Goal: Information Seeking & Learning: Learn about a topic

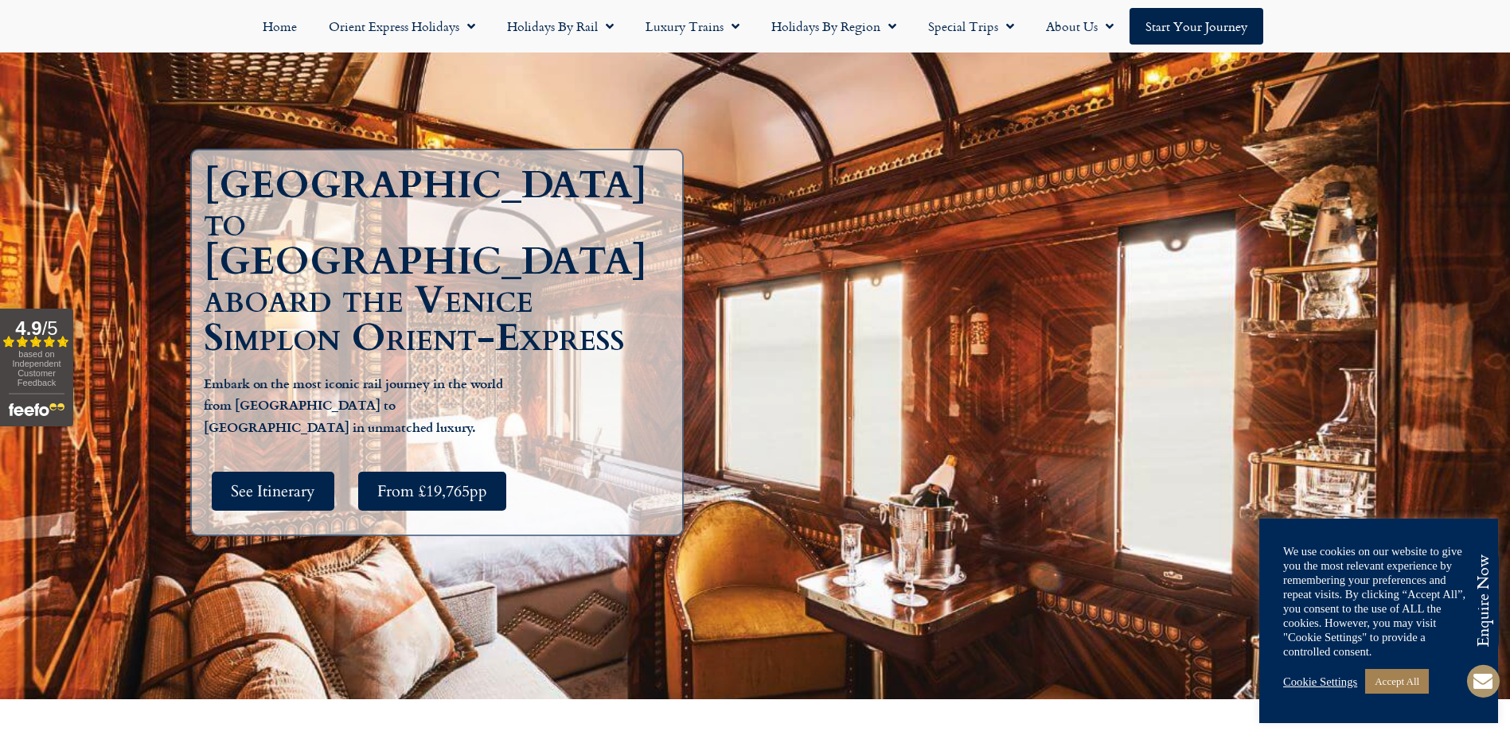
scroll to position [159, 0]
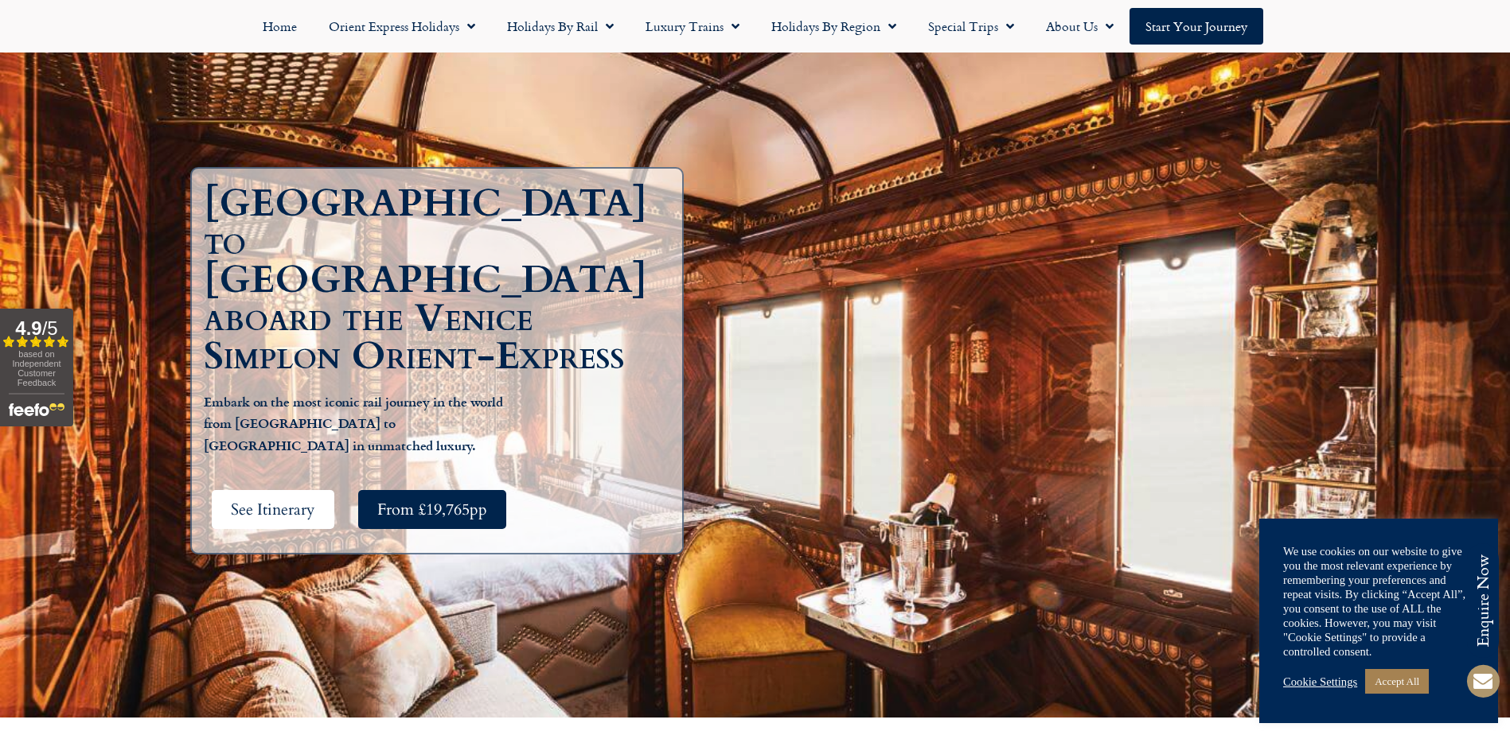
click at [255, 500] on span "See Itinerary" at bounding box center [273, 510] width 84 height 20
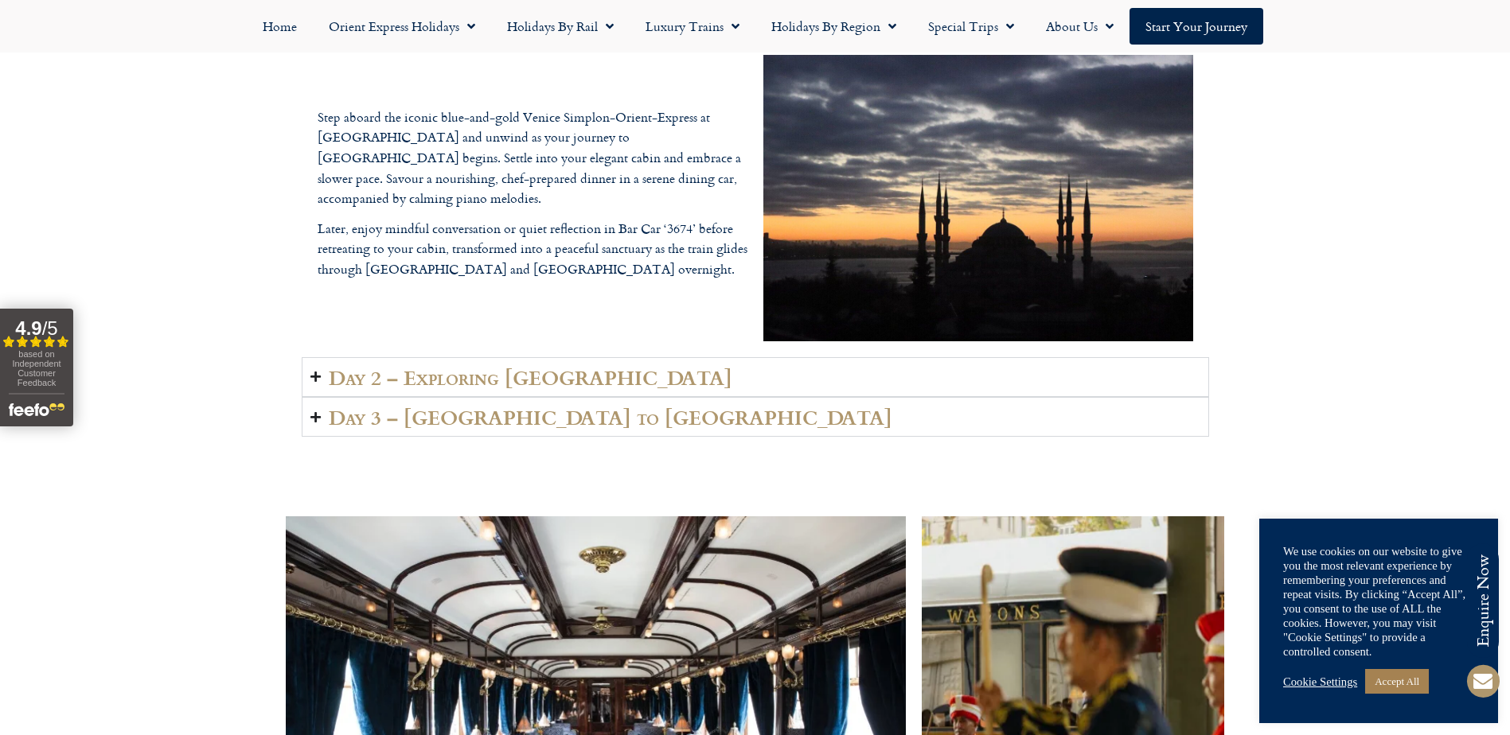
scroll to position [2378, 0]
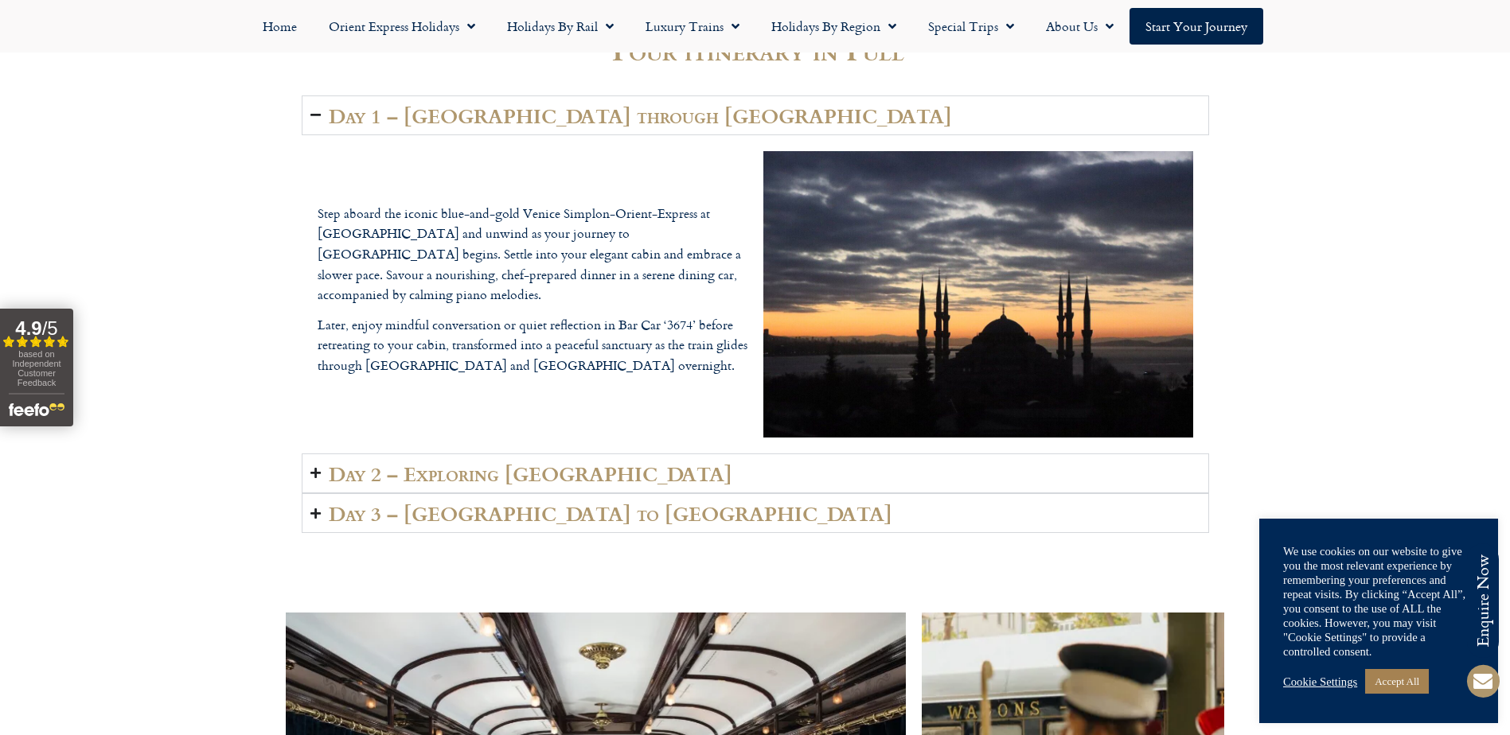
click at [314, 476] on icon "Accordion. Open links with Enter or Space, close with Escape, and navigate with…" at bounding box center [315, 473] width 10 height 12
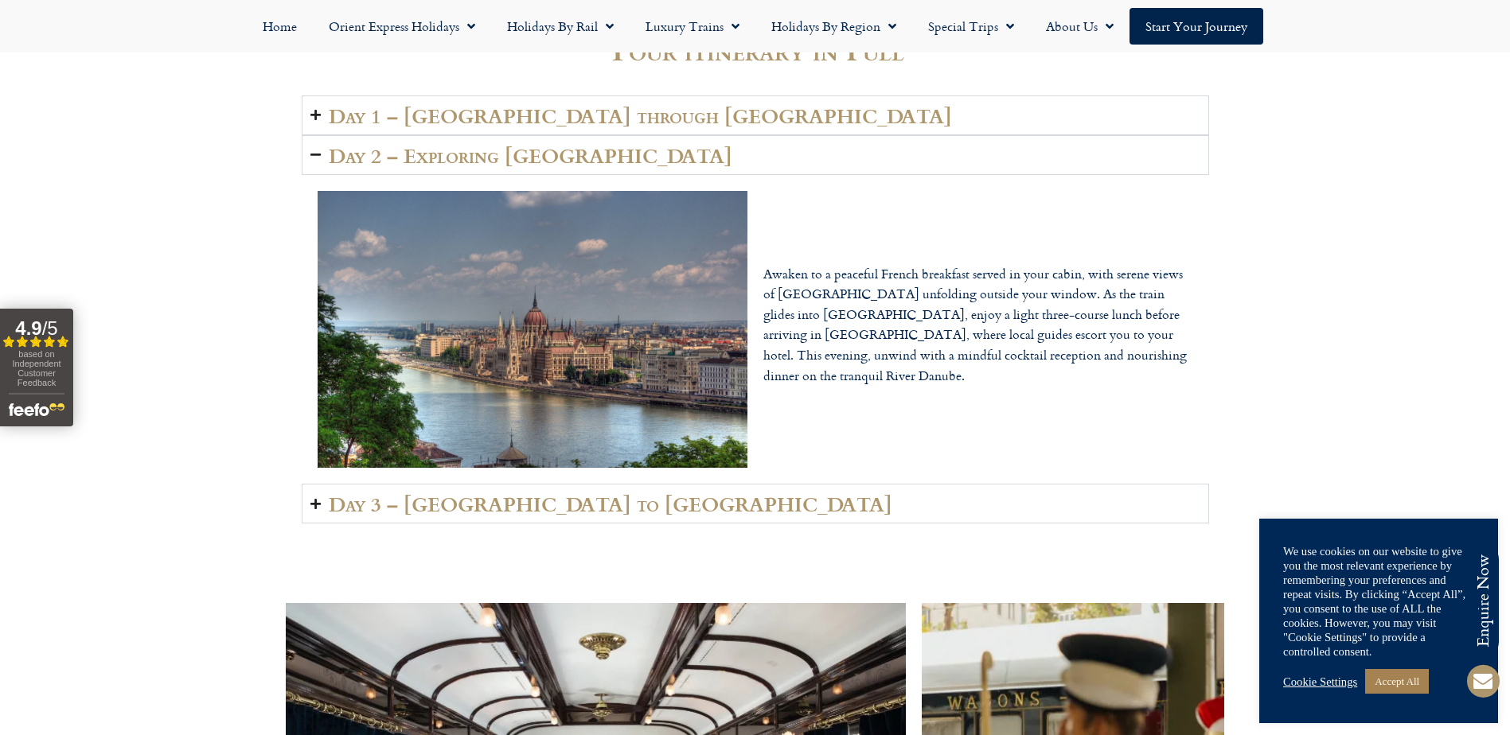
click at [310, 115] on icon "Accordion. Open links with Enter or Space, close with Escape, and navigate with…" at bounding box center [315, 115] width 10 height 12
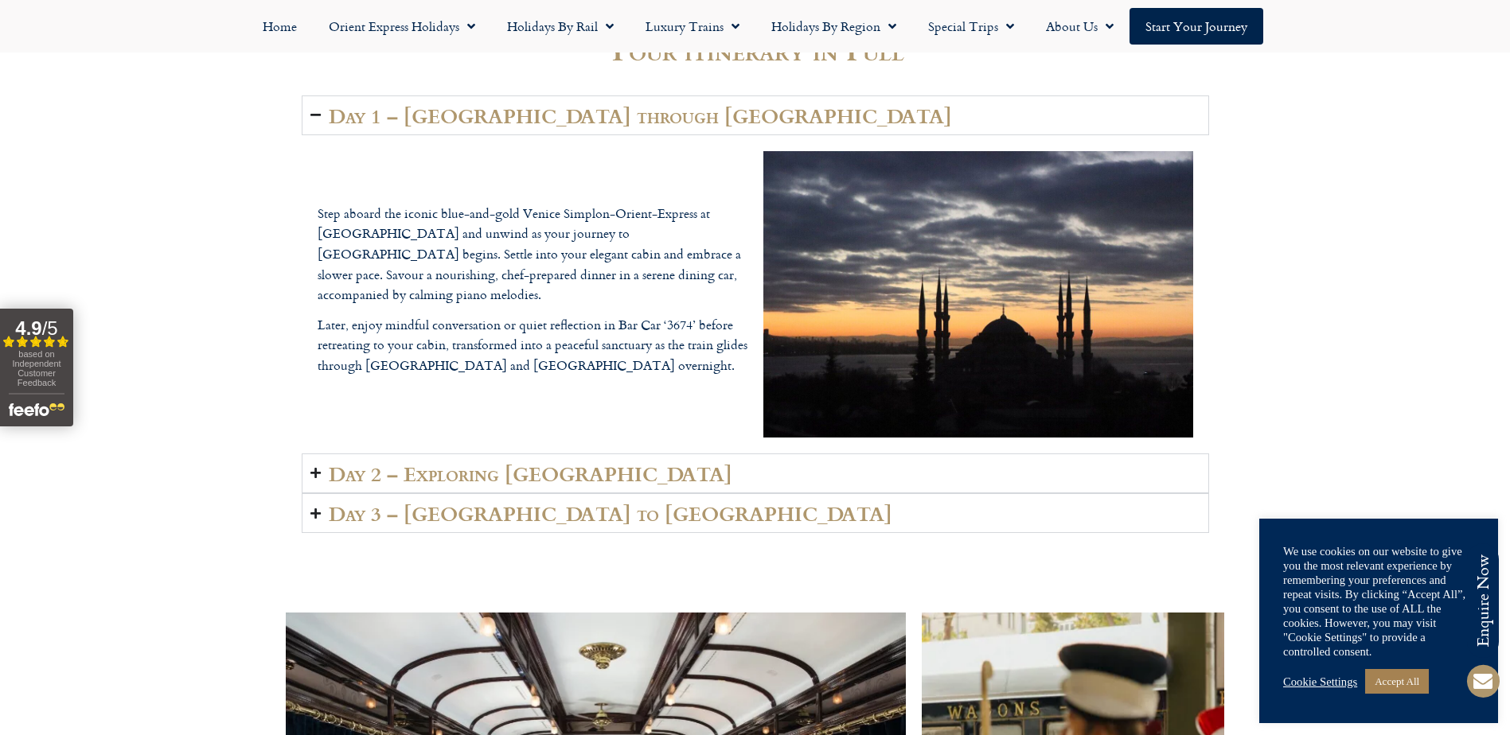
click at [314, 473] on icon "Accordion. Open links with Enter or Space, close with Escape, and navigate with…" at bounding box center [315, 473] width 10 height 12
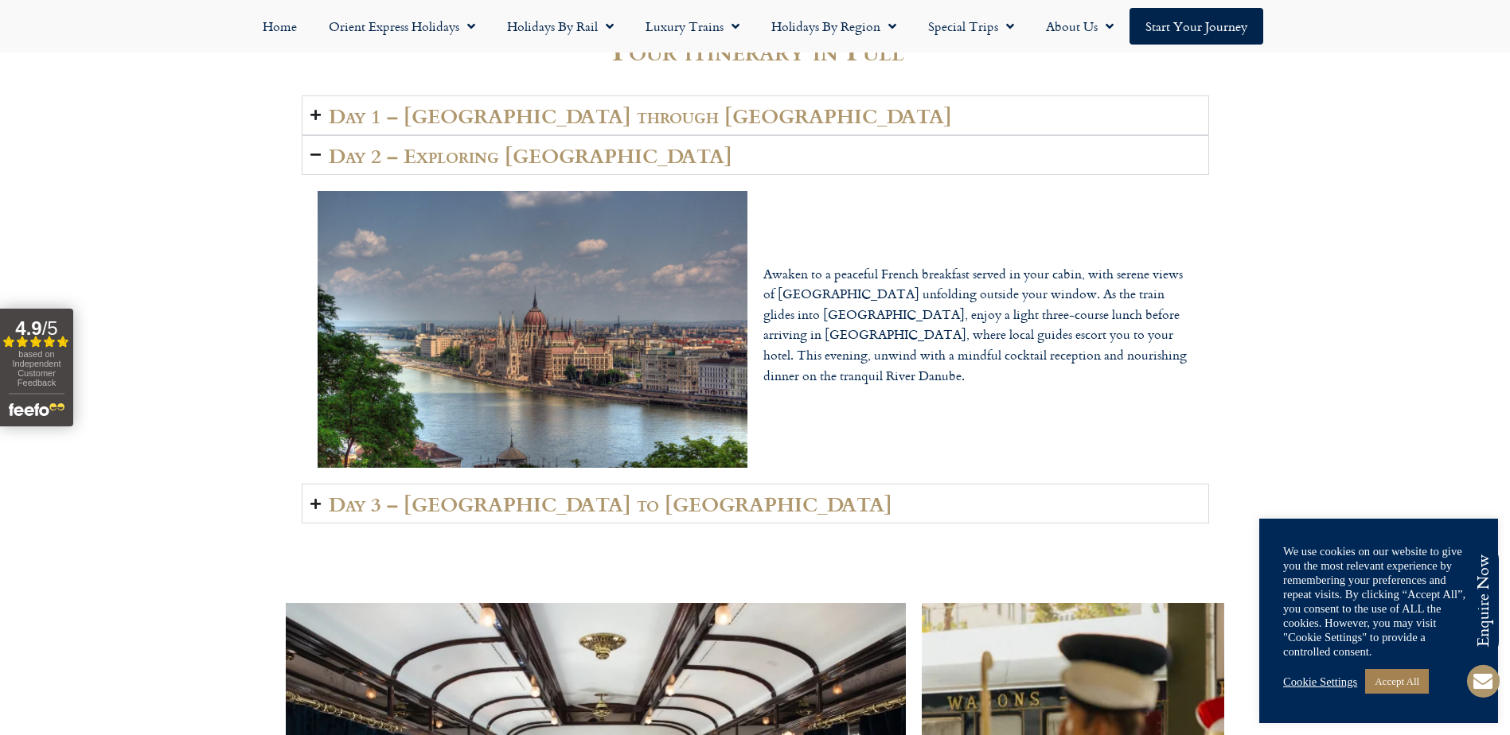
click at [317, 505] on icon "Accordion. Open links with Enter or Space, close with Escape, and navigate with…" at bounding box center [315, 504] width 10 height 12
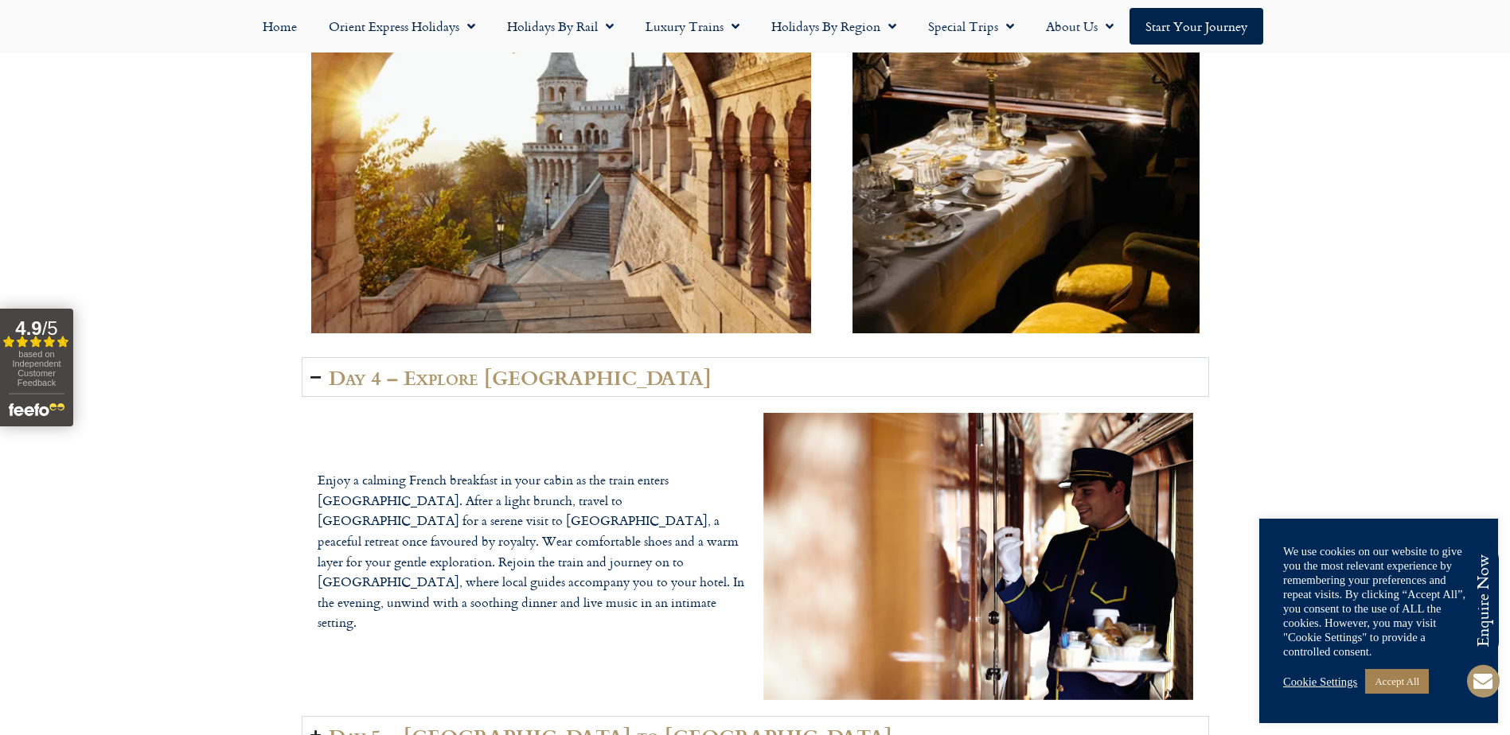
scroll to position [3492, 0]
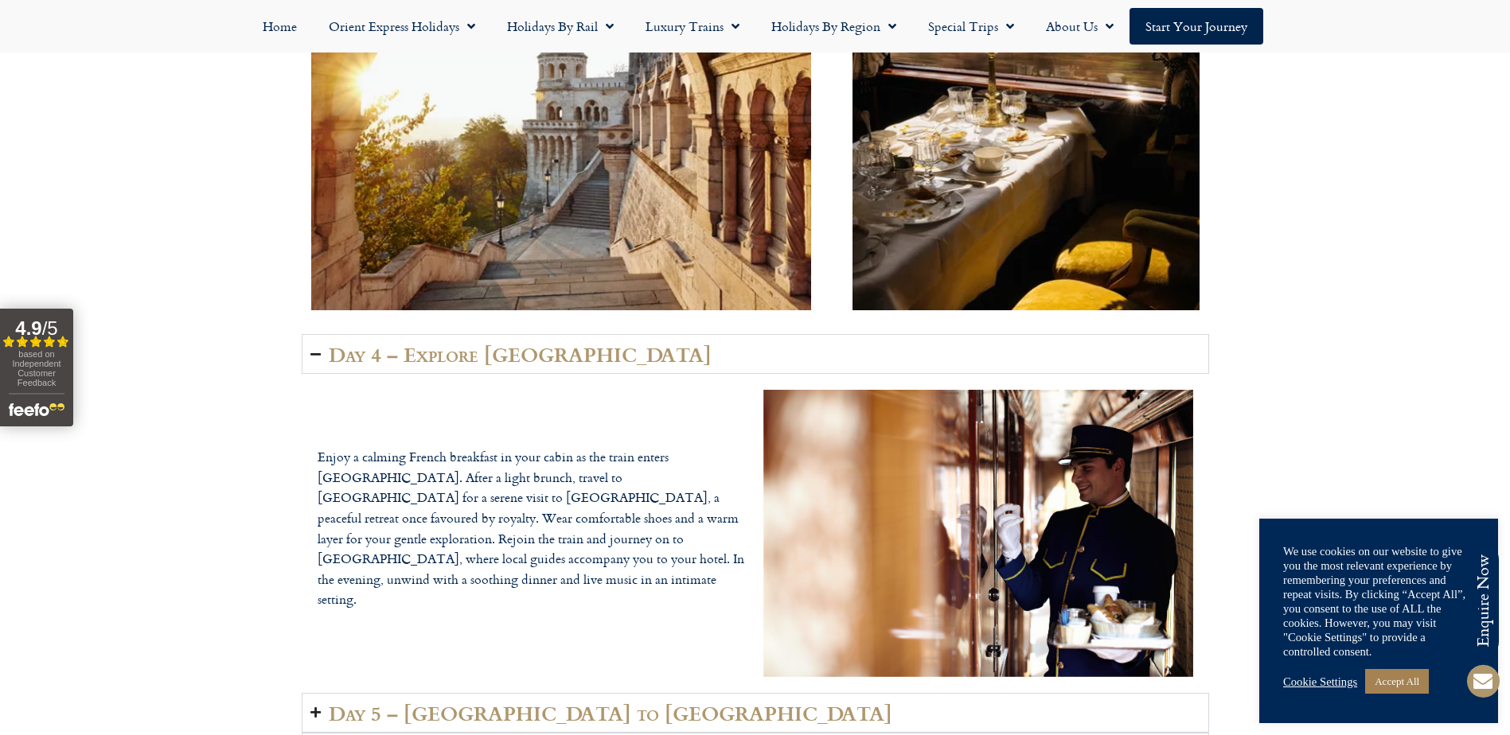
click at [314, 360] on summary "Day 4 – Explore [GEOGRAPHIC_DATA]" at bounding box center [755, 354] width 907 height 40
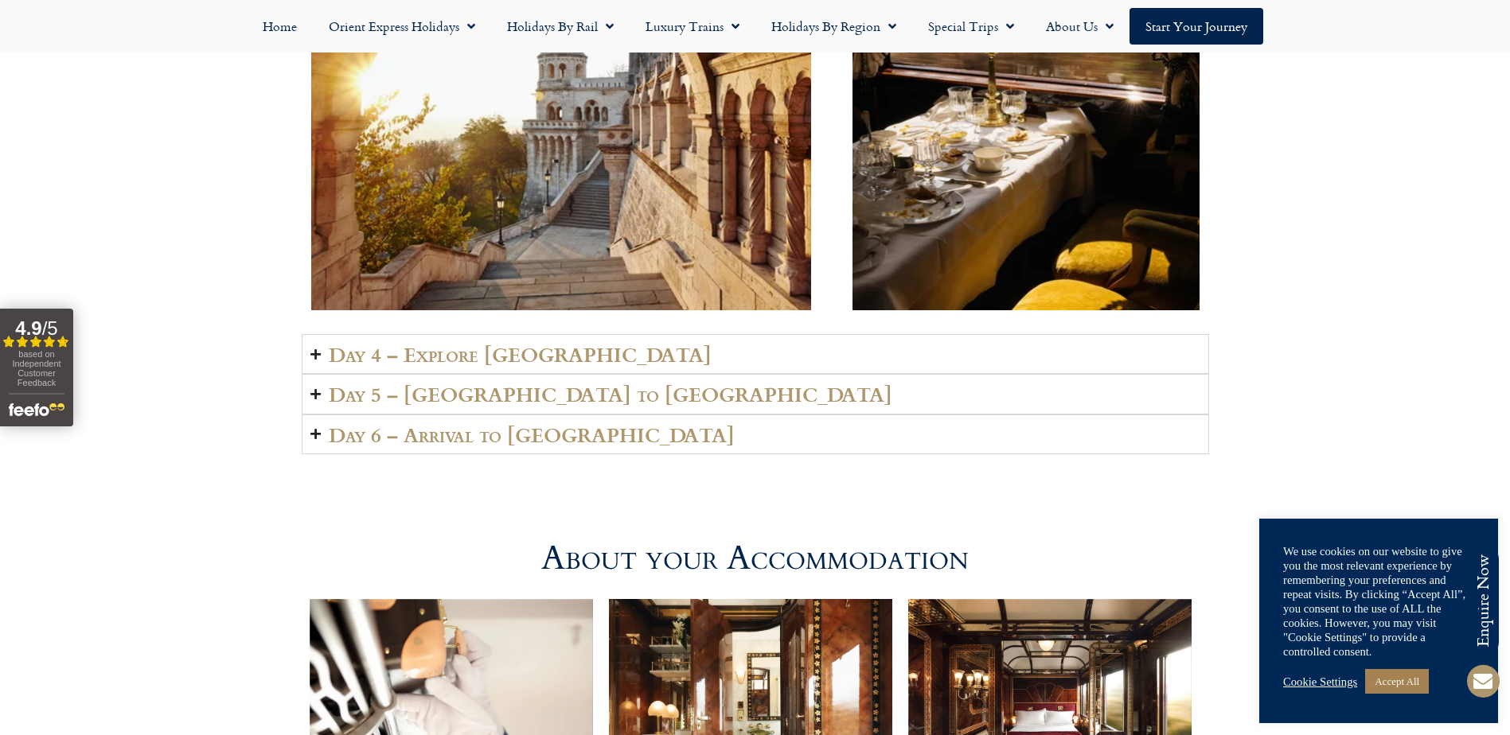
click at [314, 360] on summary "Day 4 – Explore [GEOGRAPHIC_DATA]" at bounding box center [755, 354] width 907 height 40
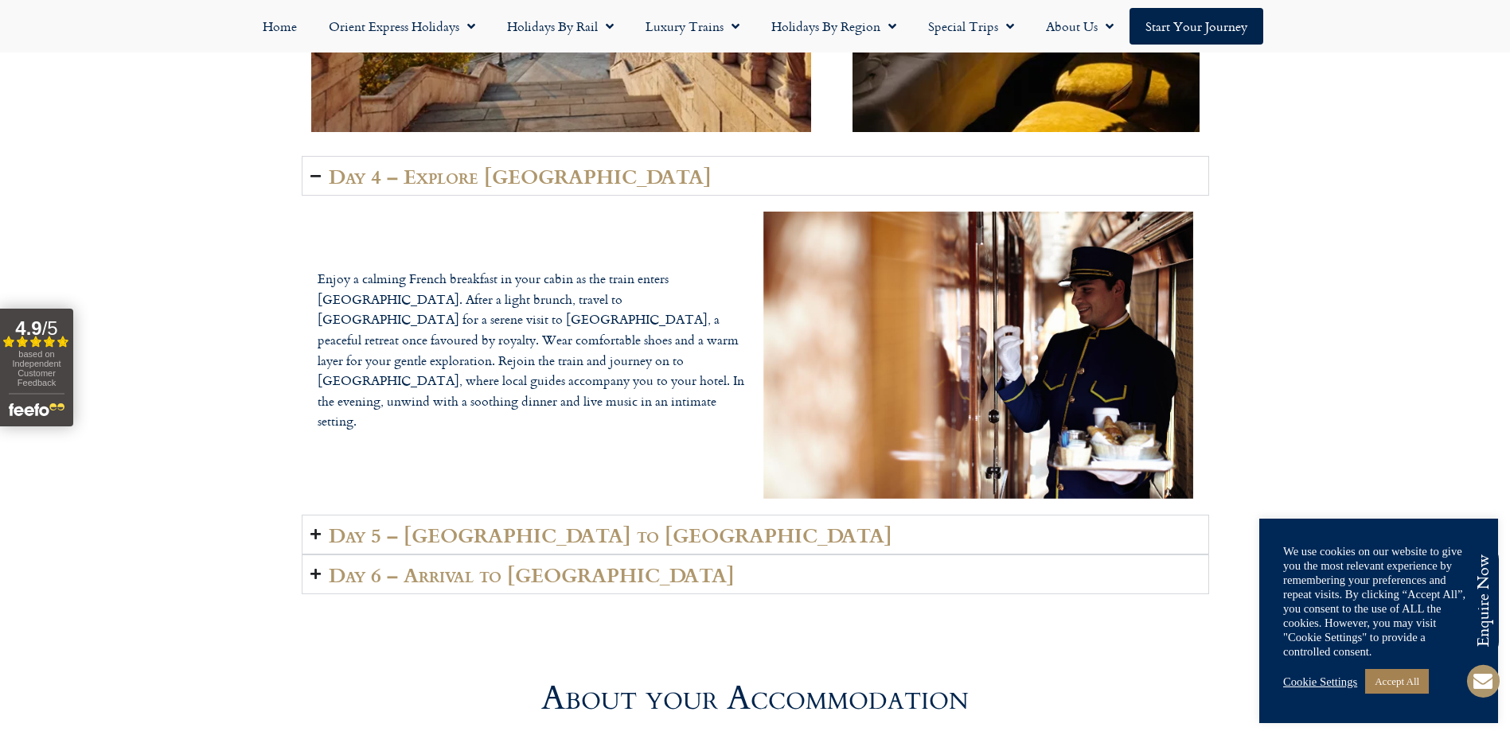
scroll to position [3731, 0]
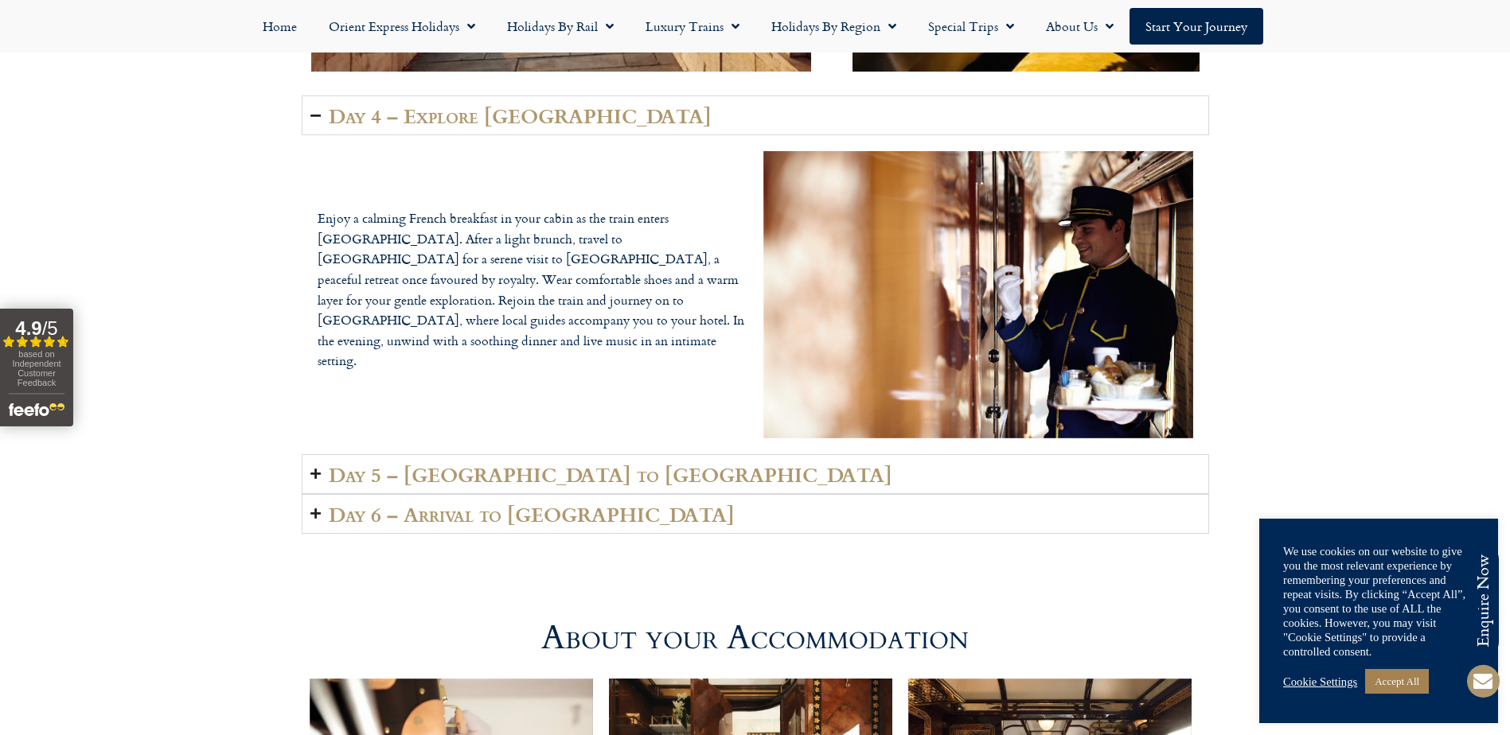
click at [310, 481] on summary "Day 5 – [GEOGRAPHIC_DATA] to [GEOGRAPHIC_DATA]" at bounding box center [755, 474] width 907 height 40
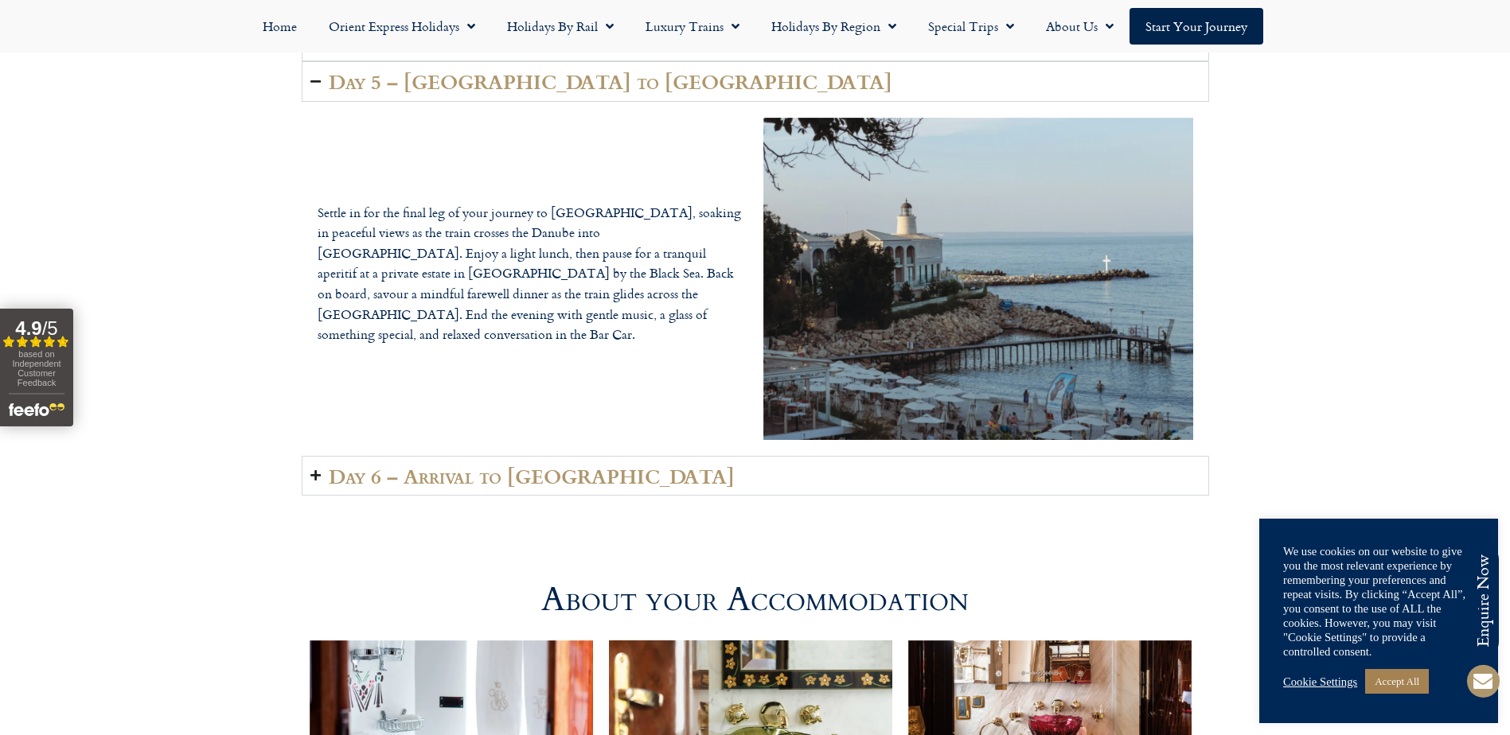
scroll to position [3890, 0]
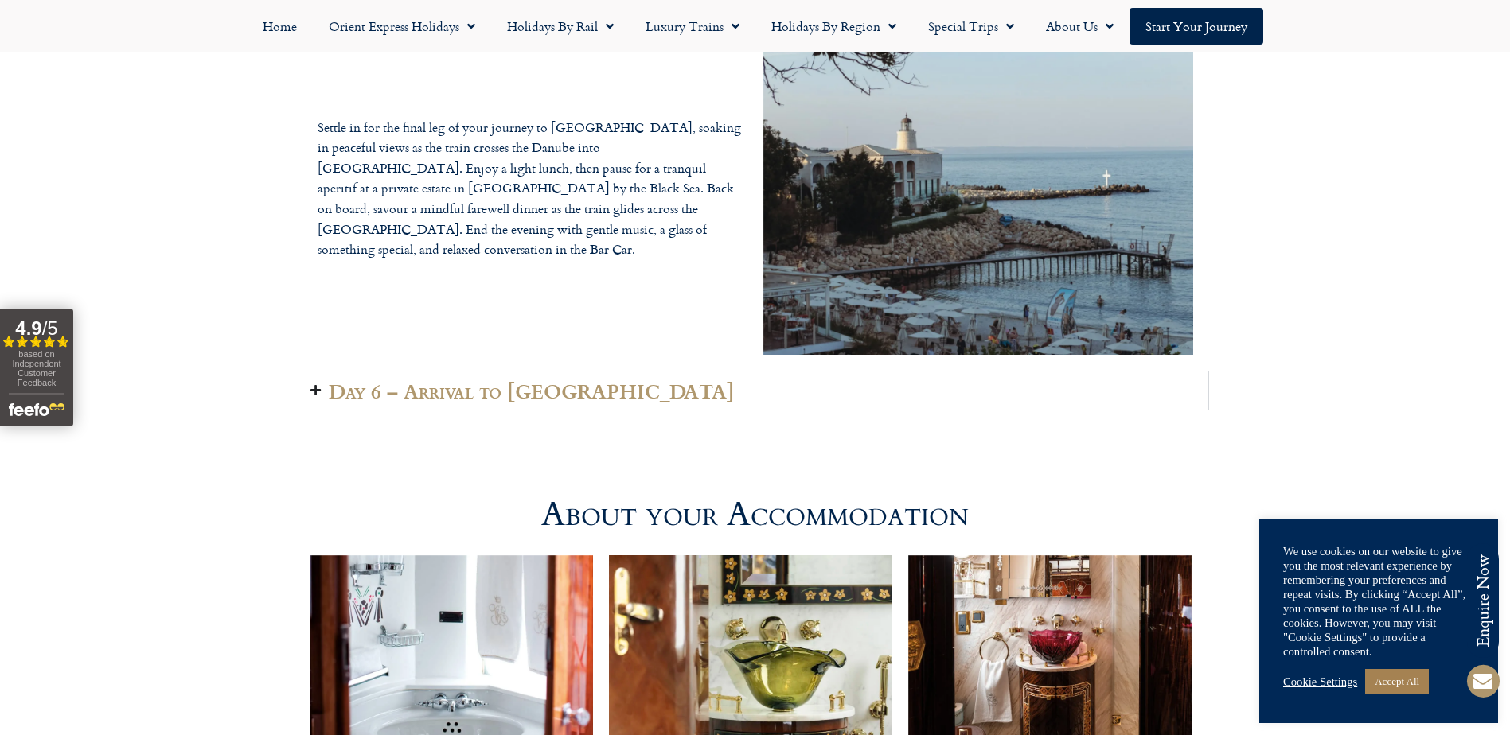
click at [318, 392] on icon "Accordion. Open links with Enter or Space, close with Escape, and navigate with…" at bounding box center [315, 390] width 10 height 12
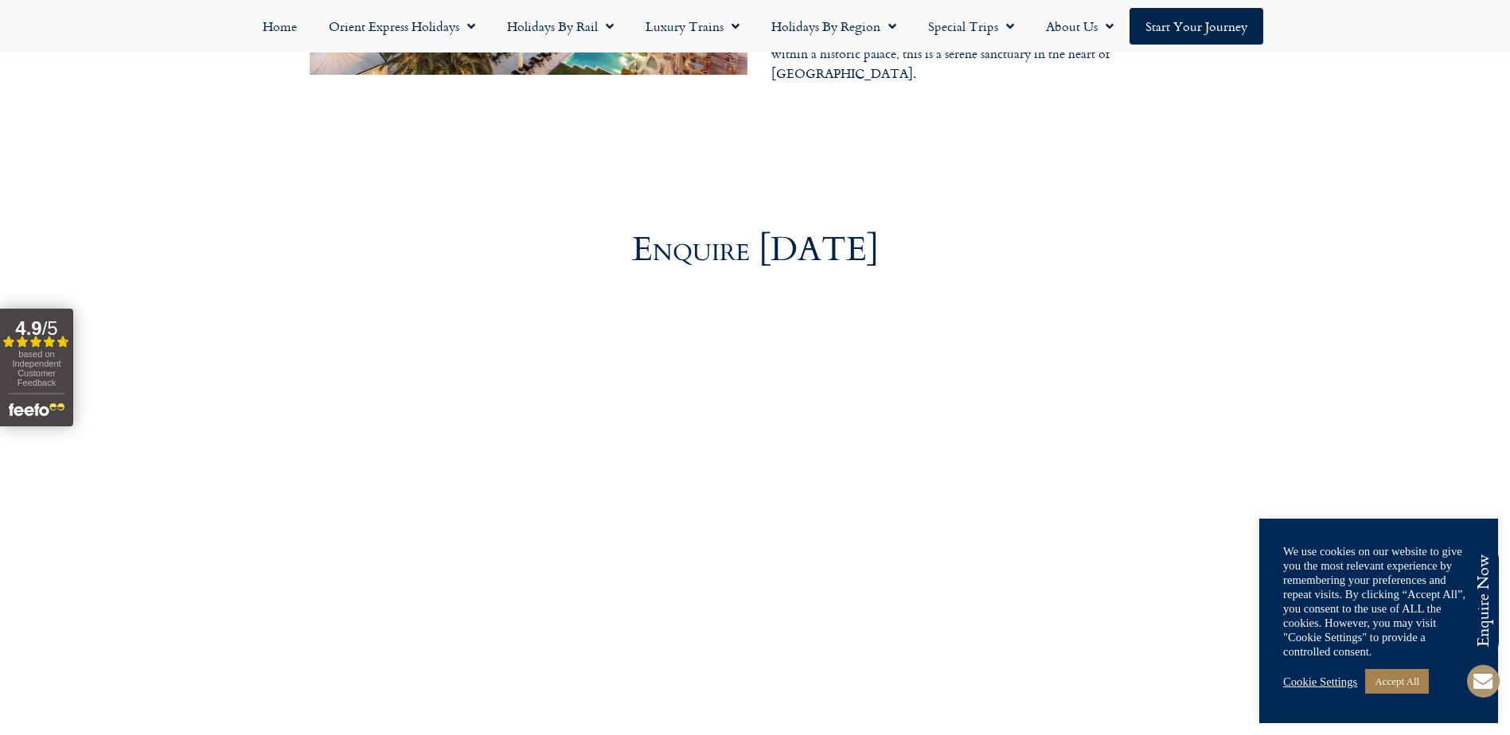
scroll to position [5640, 0]
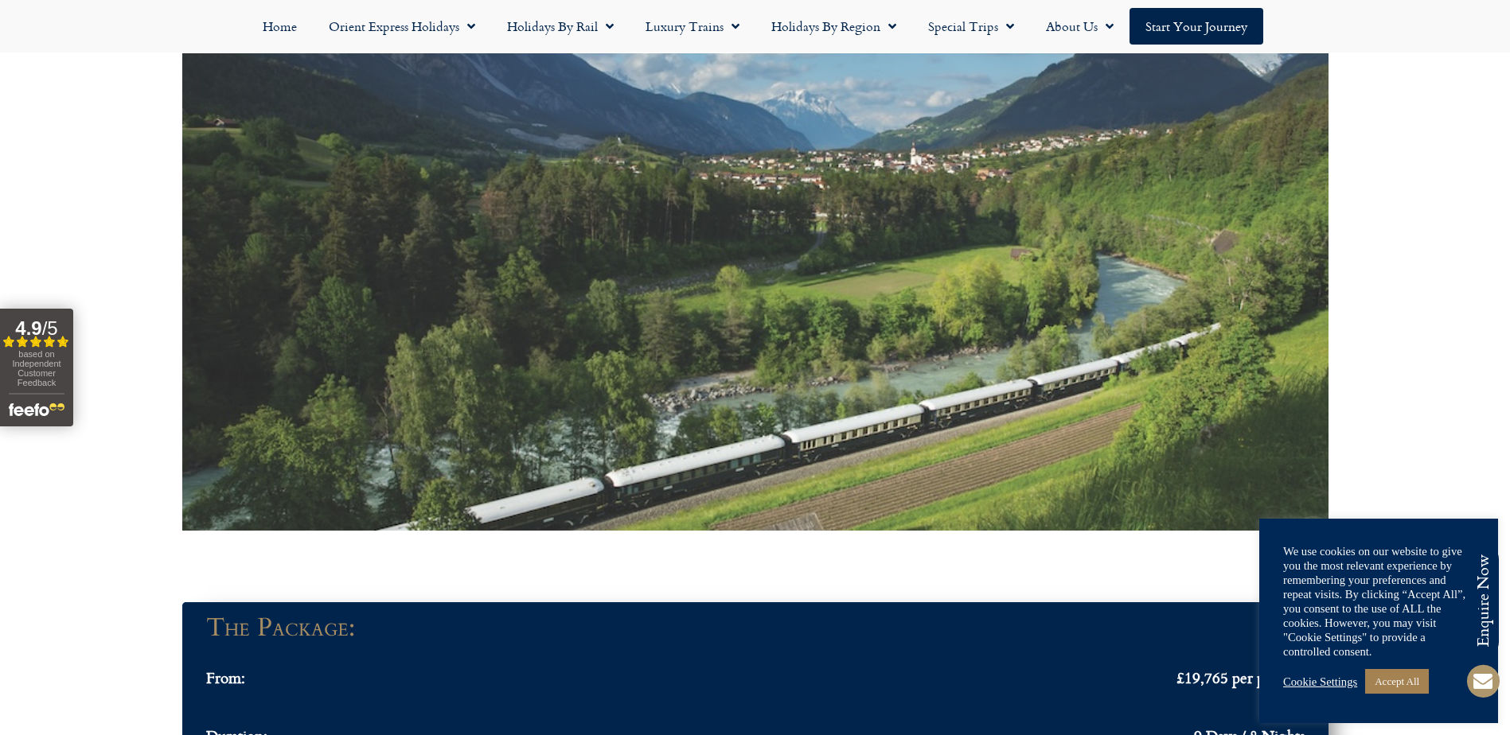
scroll to position [159, 0]
